Goal: Transaction & Acquisition: Purchase product/service

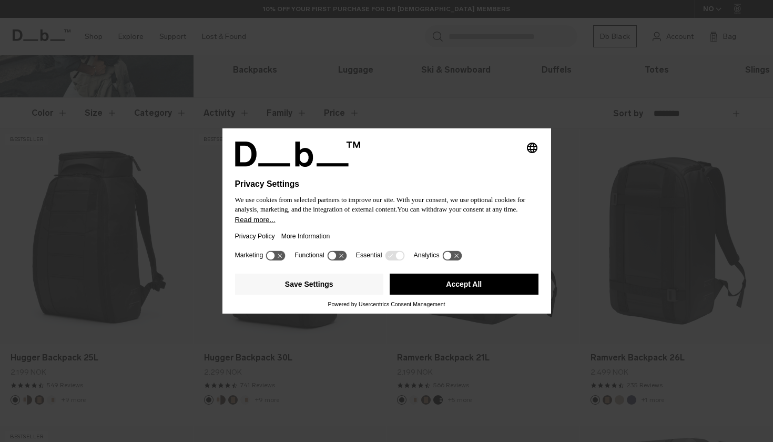
click at [479, 285] on button "Accept All" at bounding box center [463, 283] width 149 height 21
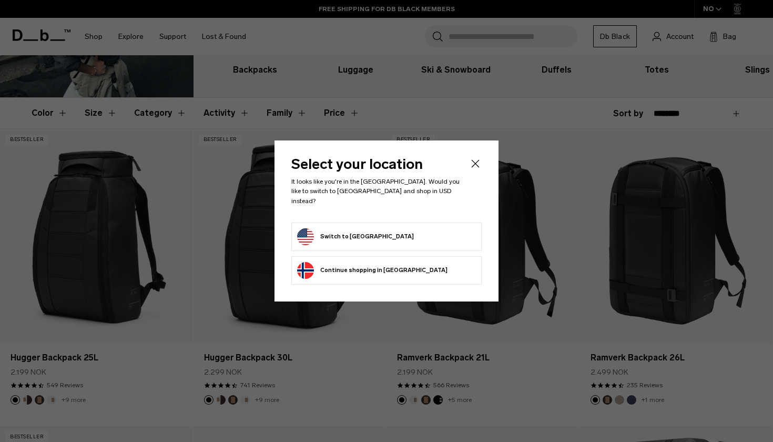
click at [389, 231] on form "Switch to United States" at bounding box center [386, 236] width 179 height 17
click at [357, 230] on button "Switch to United States" at bounding box center [355, 236] width 117 height 17
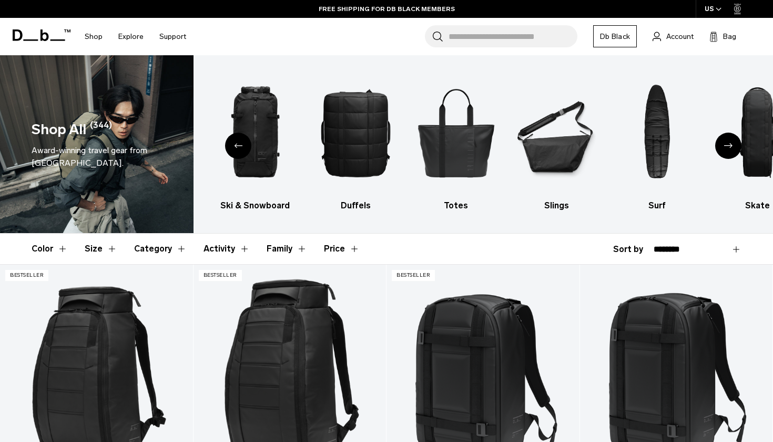
click at [733, 140] on div "Next slide" at bounding box center [728, 145] width 26 height 26
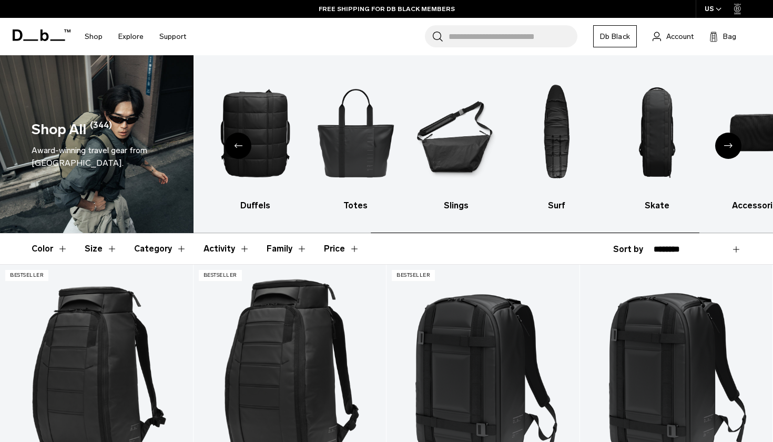
click at [733, 140] on div "Next slide" at bounding box center [728, 145] width 26 height 26
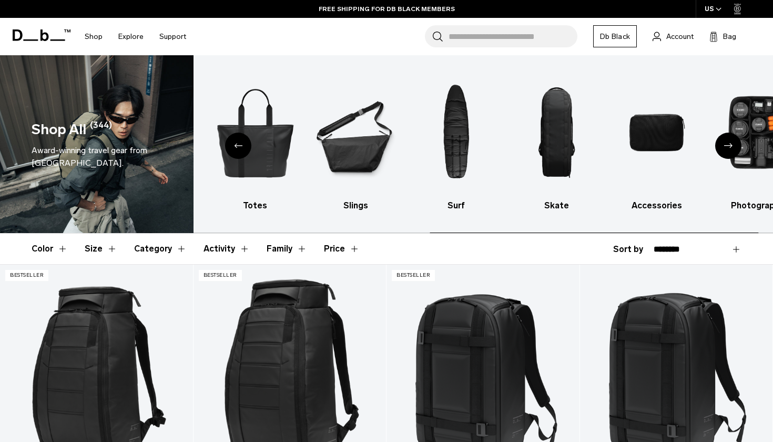
click at [733, 140] on div "Next slide" at bounding box center [728, 145] width 26 height 26
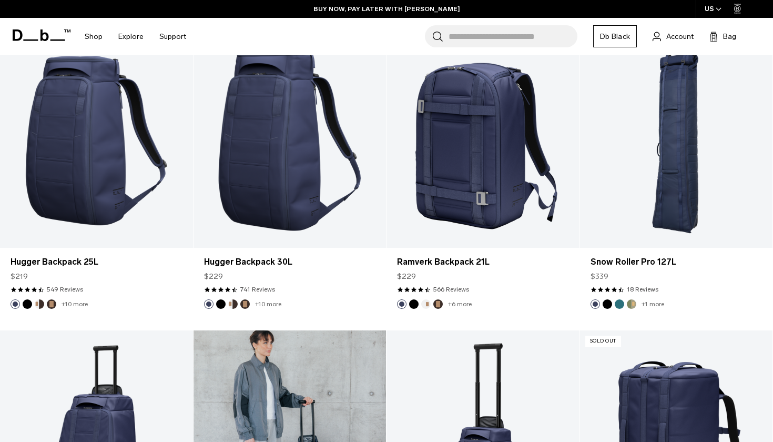
scroll to position [2579, 0]
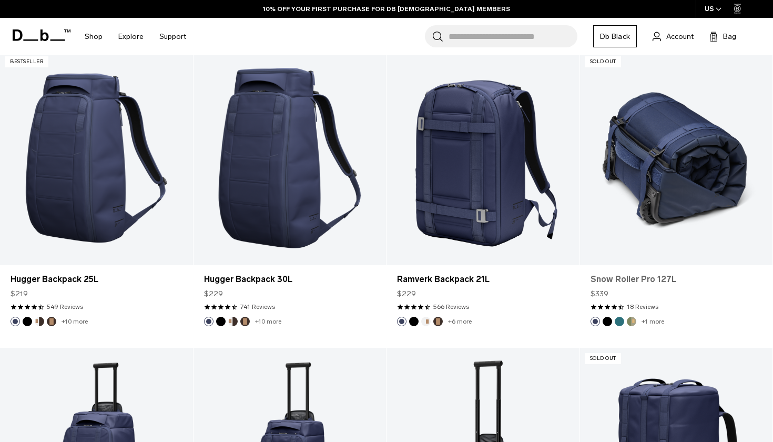
click at [605, 276] on link "Snow Roller Pro 127L" at bounding box center [676, 279] width 172 height 13
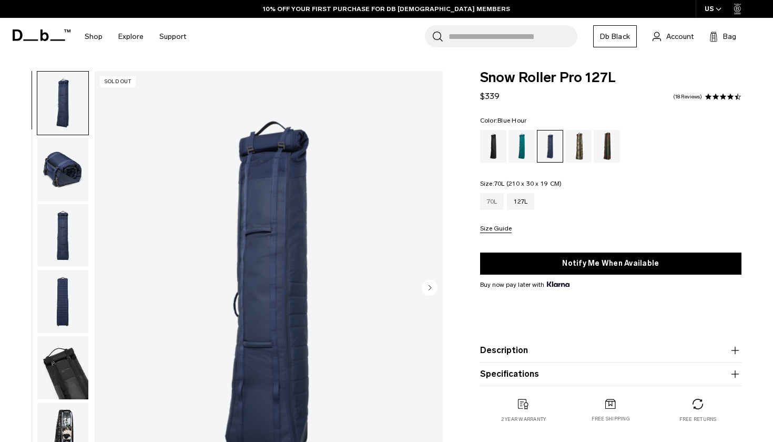
click at [498, 199] on div "70L" at bounding box center [492, 201] width 24 height 17
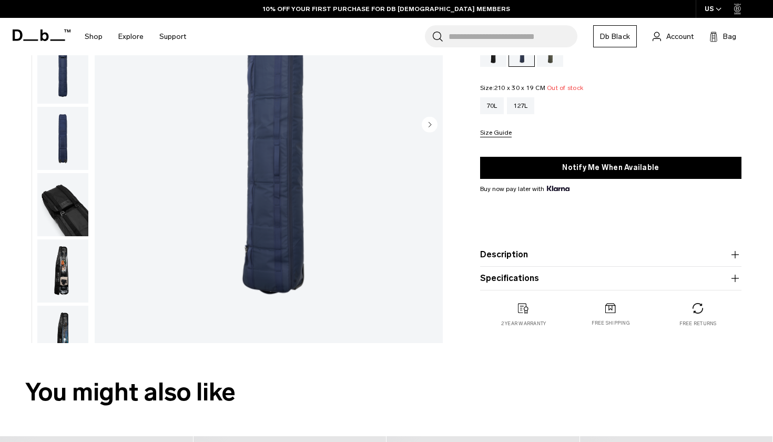
click at [62, 285] on img "button" at bounding box center [62, 270] width 51 height 63
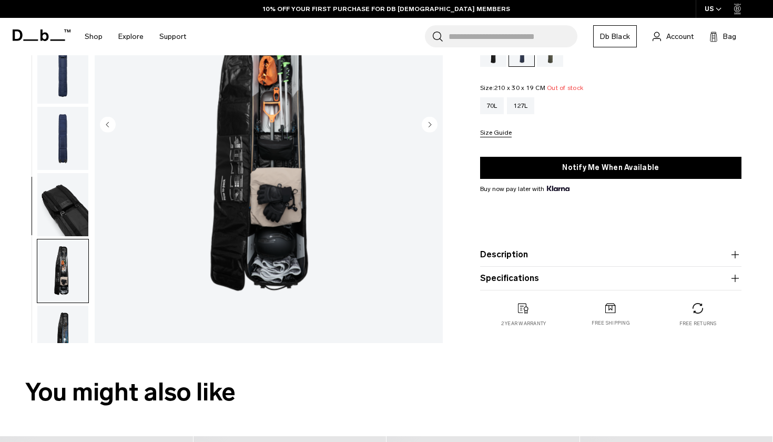
scroll to position [96, 0]
